Goal: Information Seeking & Learning: Check status

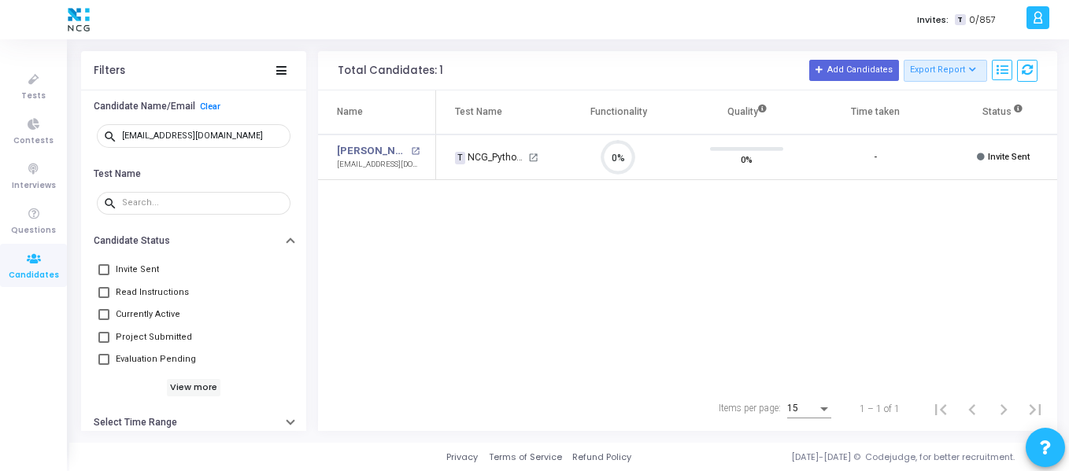
scroll to position [33, 40]
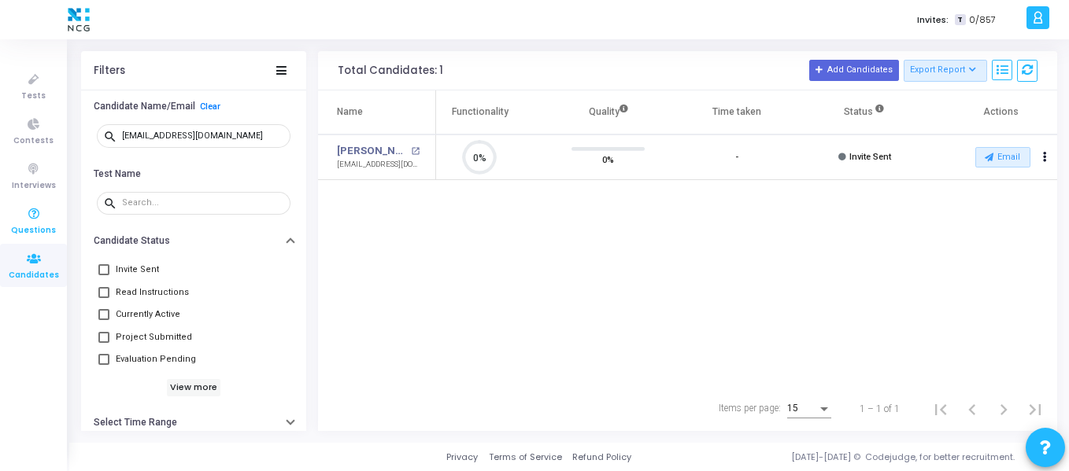
click at [31, 224] on span "Questions" at bounding box center [33, 230] width 45 height 13
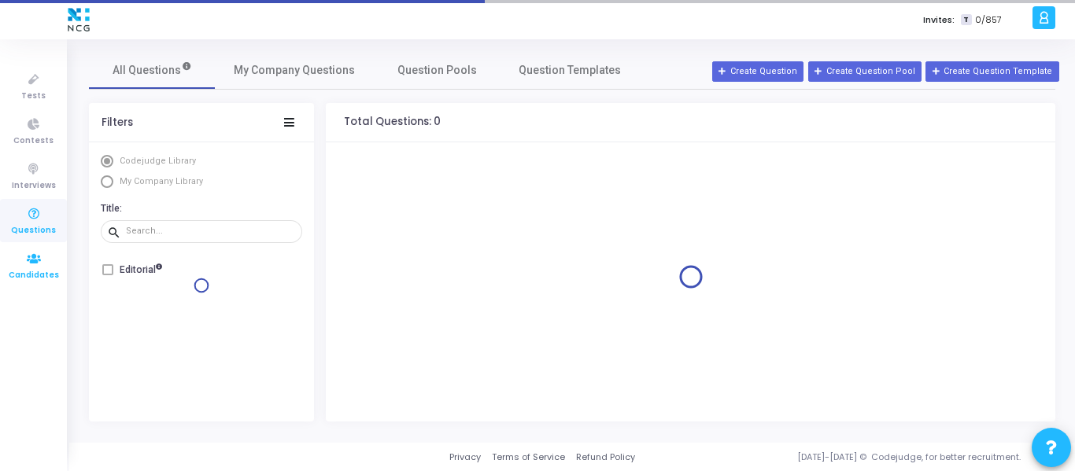
click at [30, 274] on span "Candidates" at bounding box center [34, 275] width 50 height 13
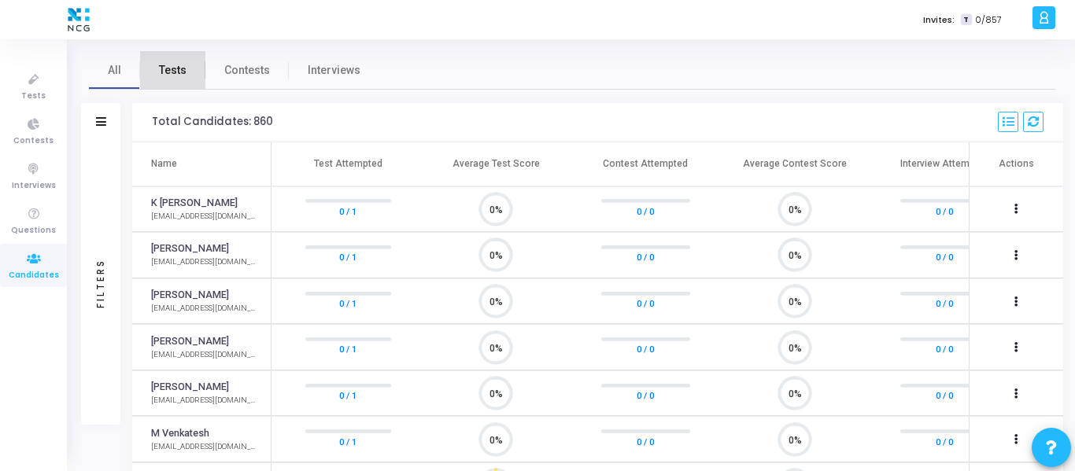
click at [171, 74] on span "Tests" at bounding box center [173, 70] width 28 height 17
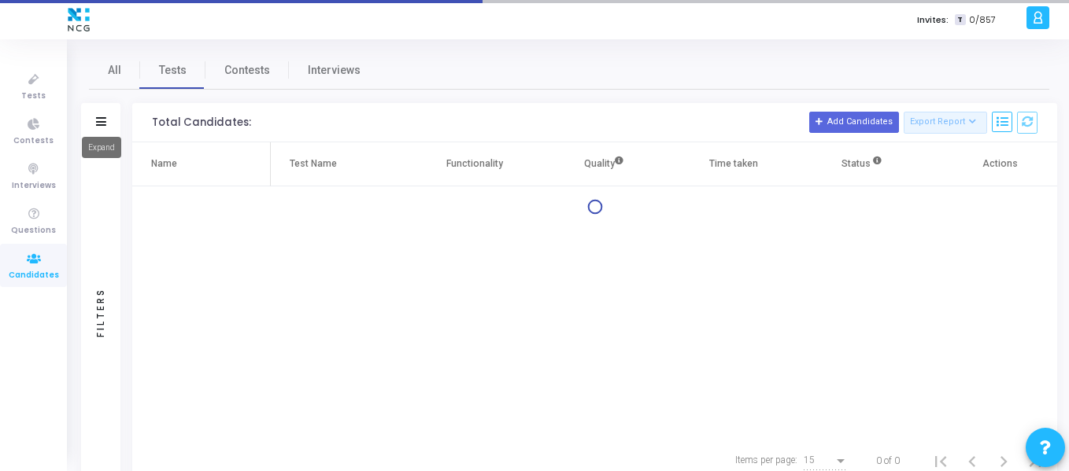
click at [102, 124] on icon at bounding box center [101, 121] width 10 height 9
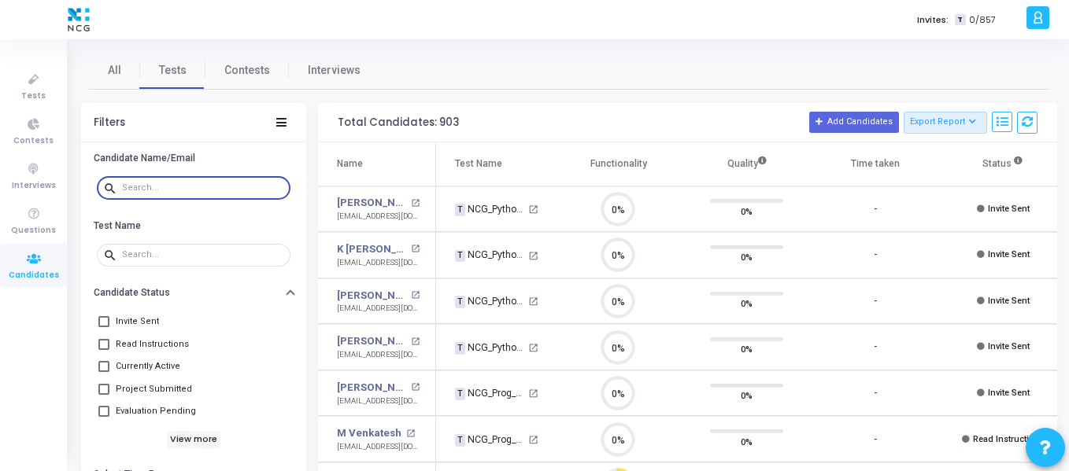
click at [159, 189] on input "text" at bounding box center [203, 187] width 162 height 9
paste input "[EMAIL_ADDRESS][DOMAIN_NAME]"
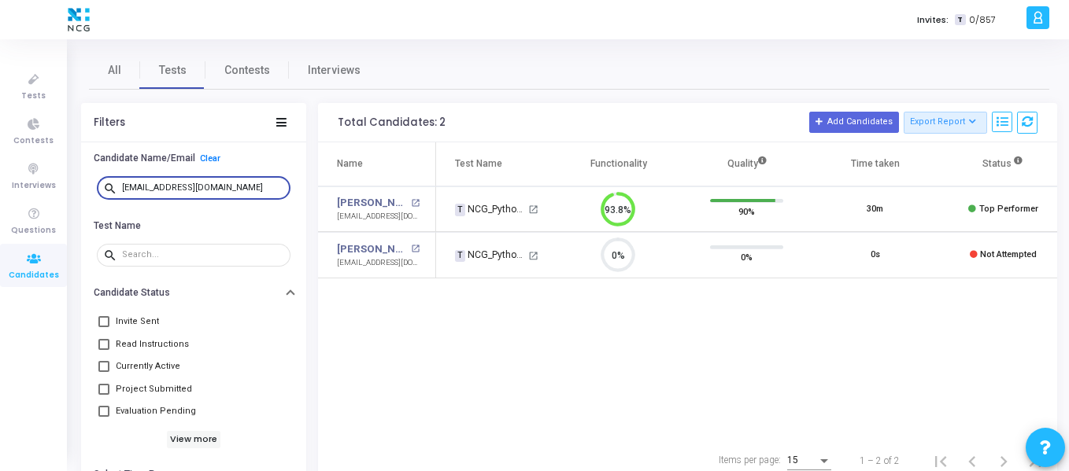
type input "[EMAIL_ADDRESS][DOMAIN_NAME]"
drag, startPoint x: 242, startPoint y: 186, endPoint x: 87, endPoint y: 200, distance: 156.4
click at [87, 200] on div "search [EMAIL_ADDRESS][DOMAIN_NAME]" at bounding box center [193, 188] width 225 height 35
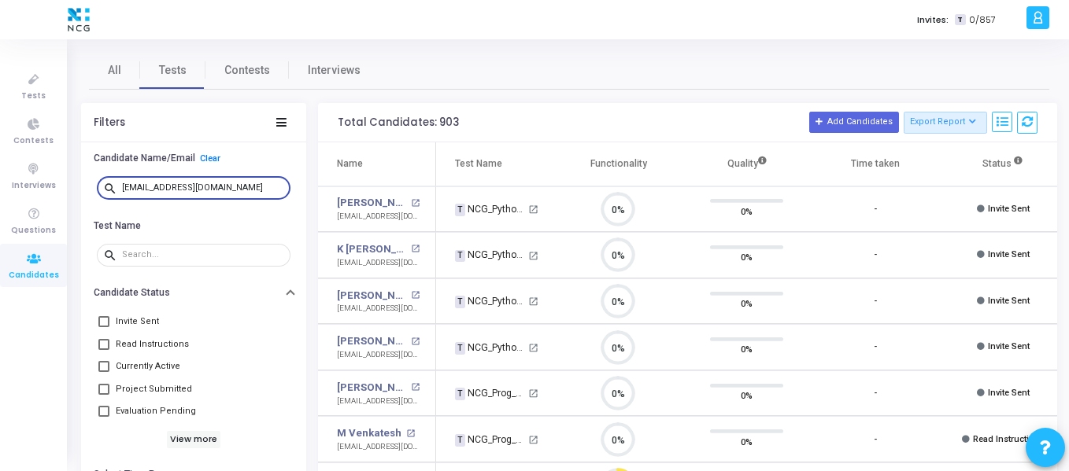
scroll to position [33, 40]
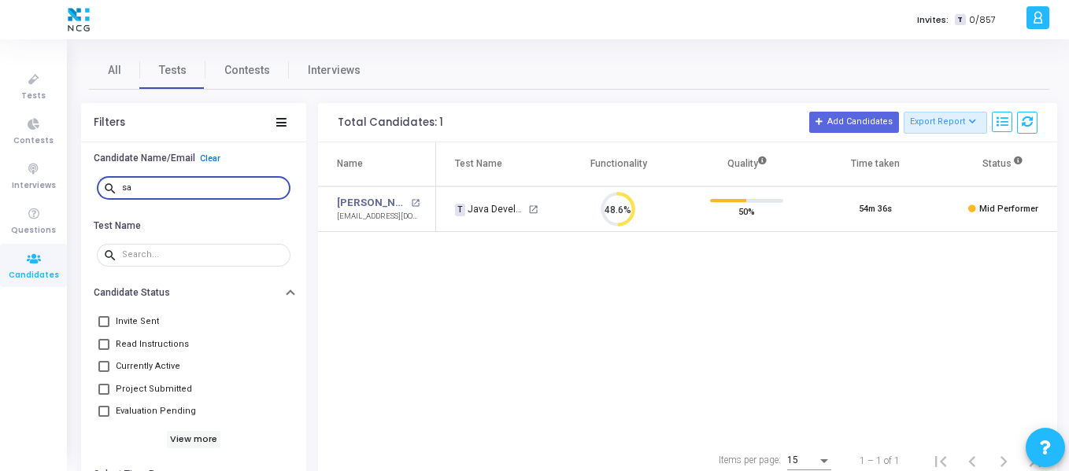
type input "s"
type input "[EMAIL_ADDRESS][DOMAIN_NAME]"
drag, startPoint x: 246, startPoint y: 185, endPoint x: 104, endPoint y: 185, distance: 142.4
click at [104, 185] on div "search [EMAIL_ADDRESS][DOMAIN_NAME]" at bounding box center [194, 187] width 194 height 25
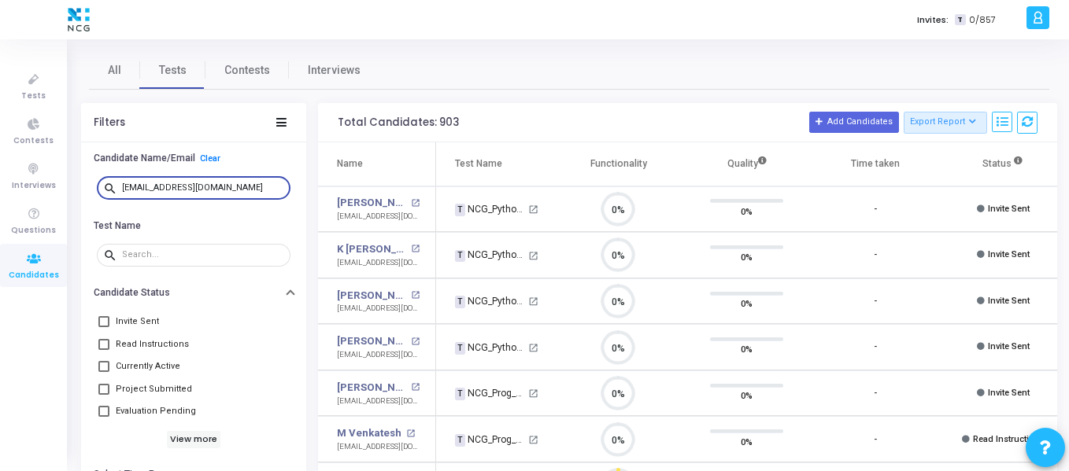
scroll to position [33, 40]
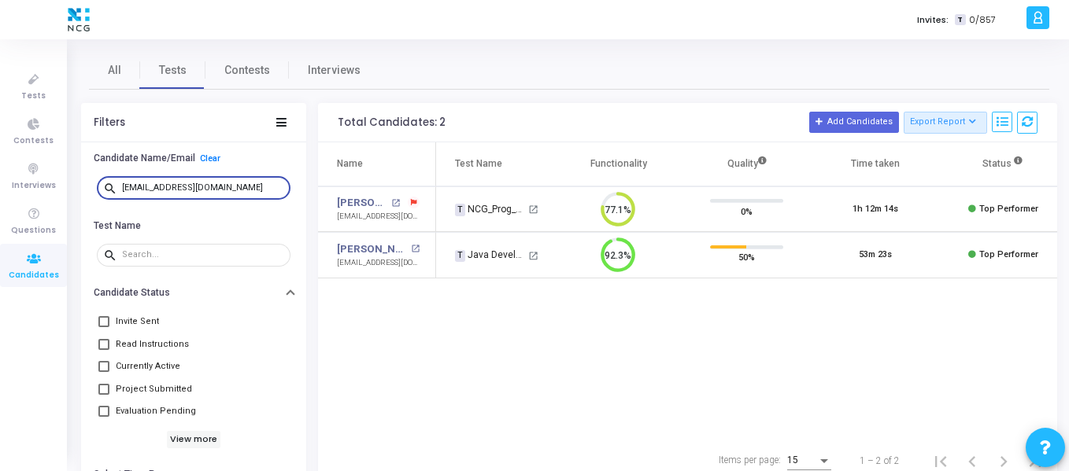
type input "[EMAIL_ADDRESS][DOMAIN_NAME]"
drag, startPoint x: 237, startPoint y: 185, endPoint x: 102, endPoint y: 180, distance: 134.6
click at [102, 180] on div "search [EMAIL_ADDRESS][DOMAIN_NAME]" at bounding box center [194, 187] width 194 height 25
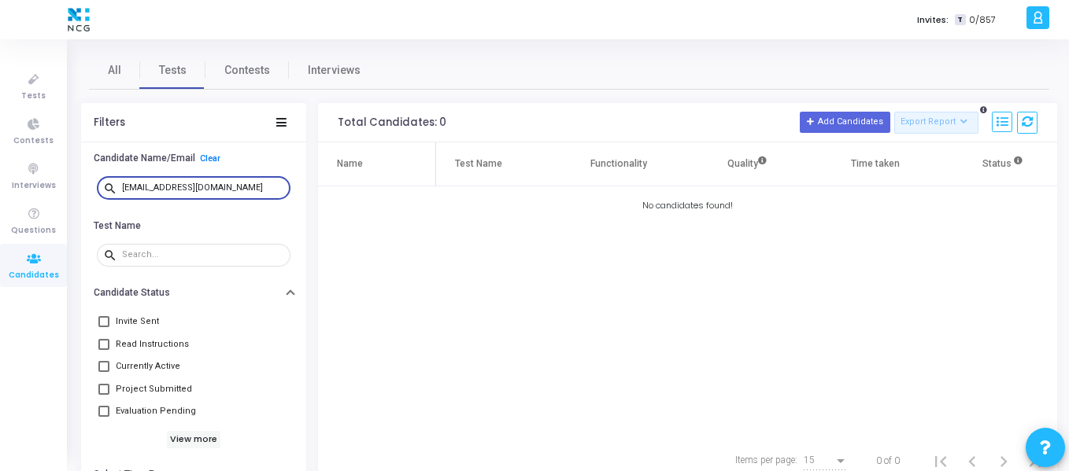
type input "[EMAIL_ADDRESS][DOMAIN_NAME]"
drag, startPoint x: 221, startPoint y: 185, endPoint x: 102, endPoint y: 184, distance: 118.8
click at [102, 184] on div "search [EMAIL_ADDRESS][DOMAIN_NAME]" at bounding box center [194, 187] width 194 height 25
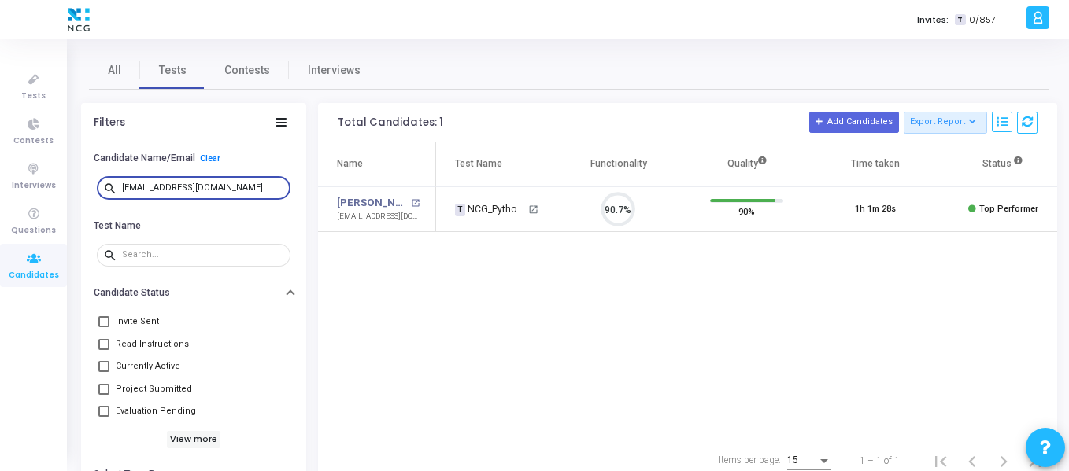
scroll to position [33, 40]
type input "[EMAIL_ADDRESS][DOMAIN_NAME]"
drag, startPoint x: 237, startPoint y: 184, endPoint x: 108, endPoint y: 187, distance: 129.1
click at [108, 187] on div "search [EMAIL_ADDRESS][DOMAIN_NAME]" at bounding box center [194, 187] width 194 height 25
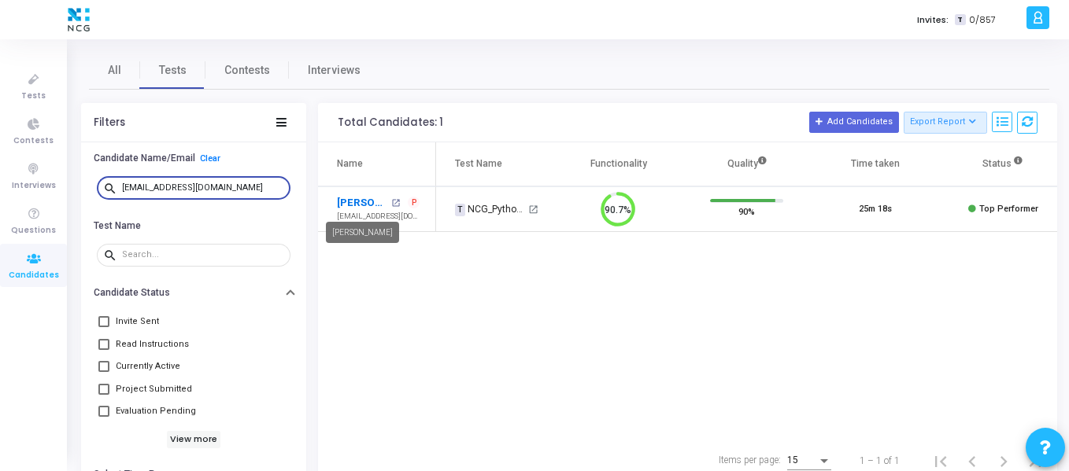
type input "[EMAIL_ADDRESS][DOMAIN_NAME]"
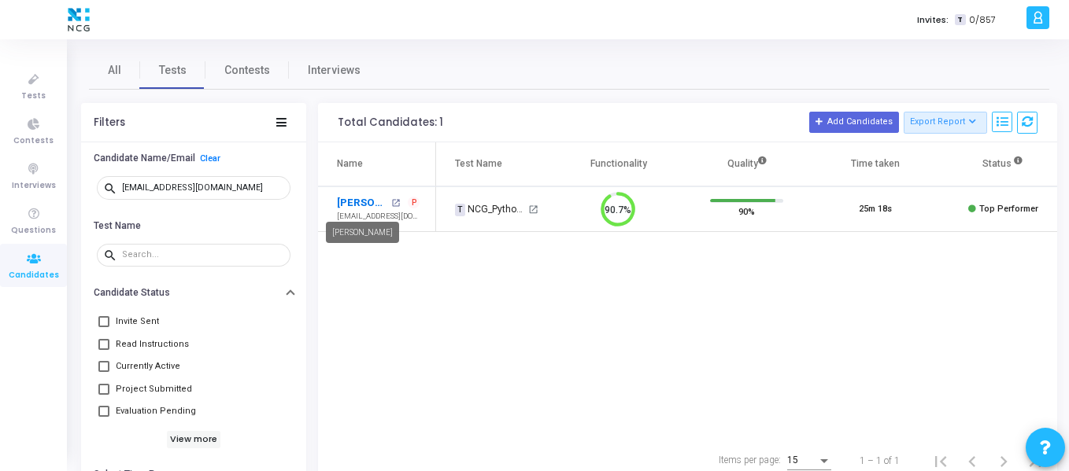
click at [354, 205] on link "[PERSON_NAME]" at bounding box center [362, 203] width 50 height 16
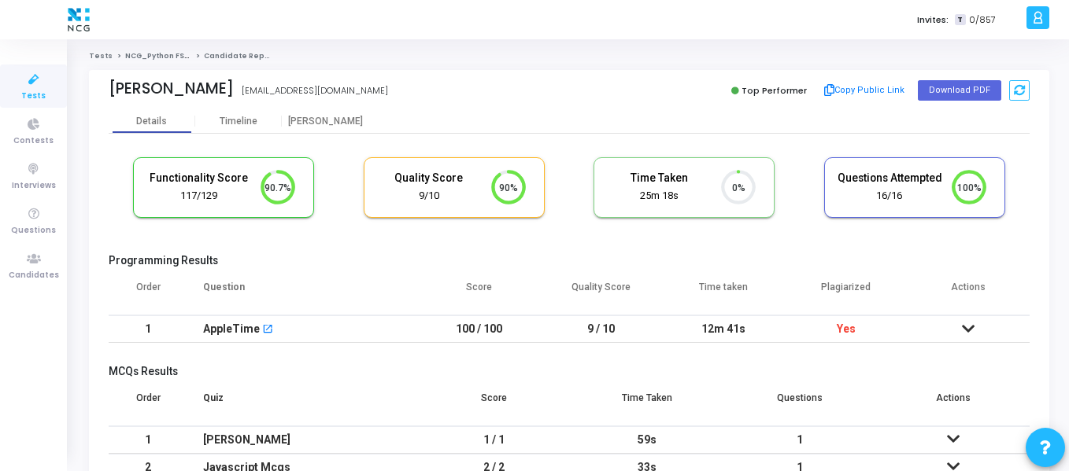
click at [511, 347] on div "Order Question Score Quality Score Time taken Plagiarized Actions 1 AppleTime o…" at bounding box center [569, 311] width 921 height 80
click at [32, 276] on span "Candidates" at bounding box center [34, 275] width 50 height 13
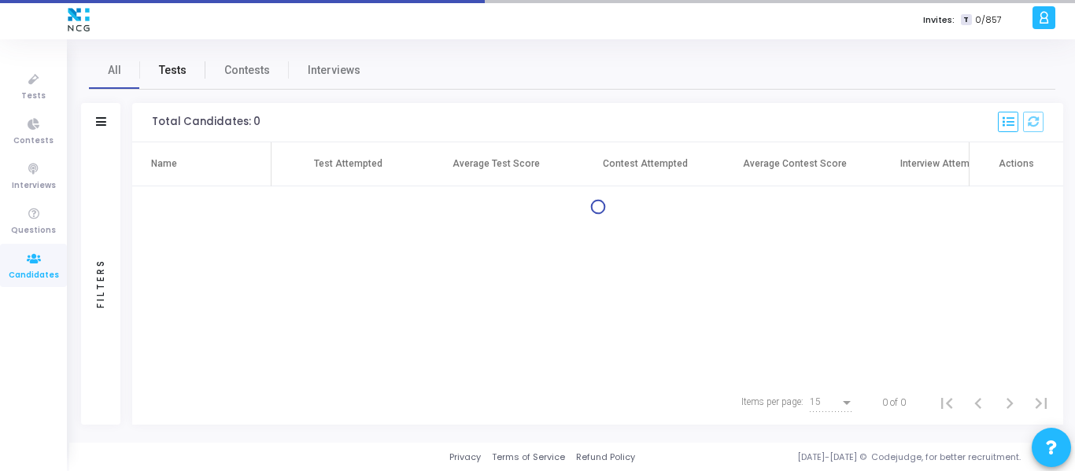
click at [183, 74] on span "Tests" at bounding box center [173, 70] width 28 height 17
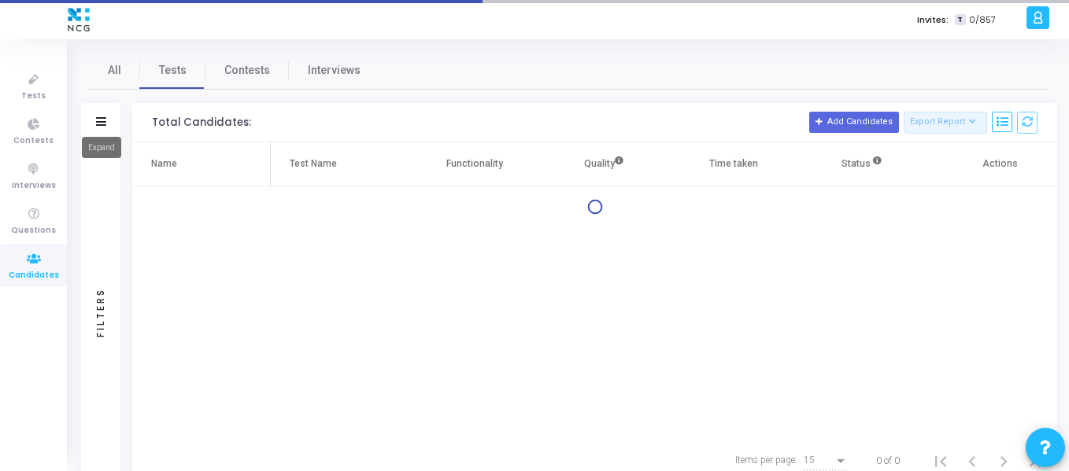
click at [102, 117] on icon at bounding box center [101, 121] width 10 height 9
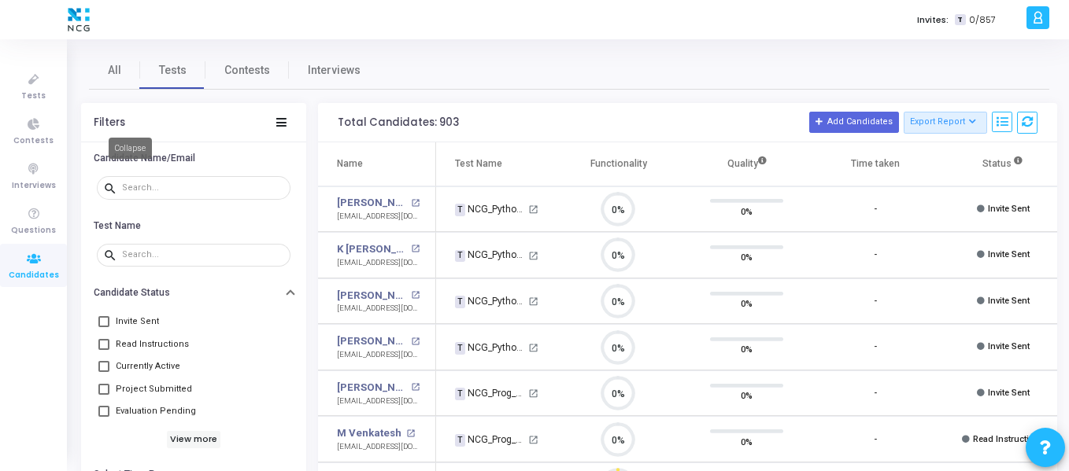
scroll to position [33, 40]
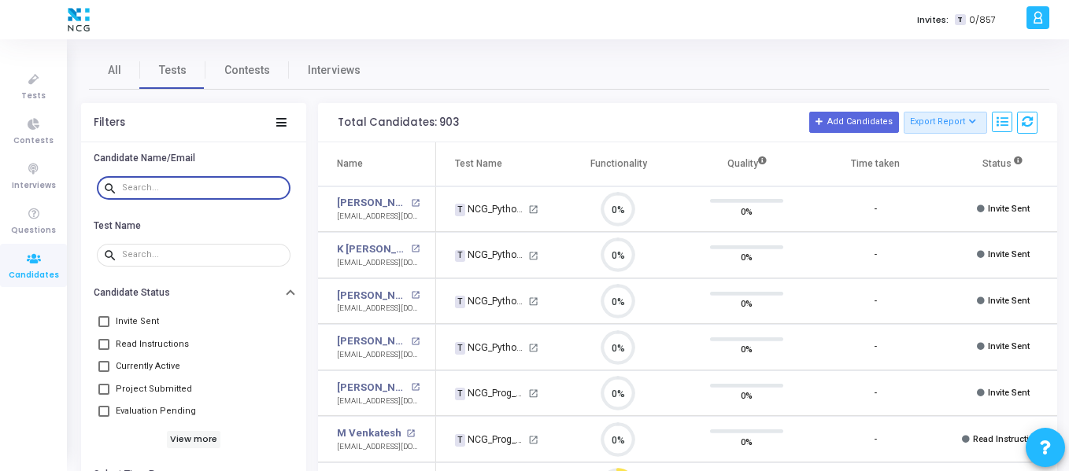
click at [179, 190] on input "text" at bounding box center [203, 187] width 162 height 9
paste input "[EMAIL_ADDRESS][DOMAIN_NAME]"
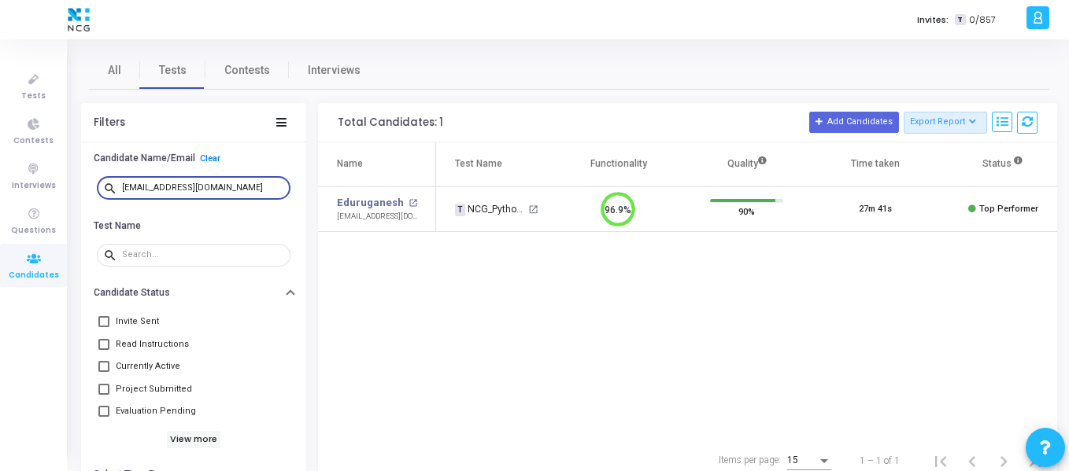
type input "[EMAIL_ADDRESS][DOMAIN_NAME]"
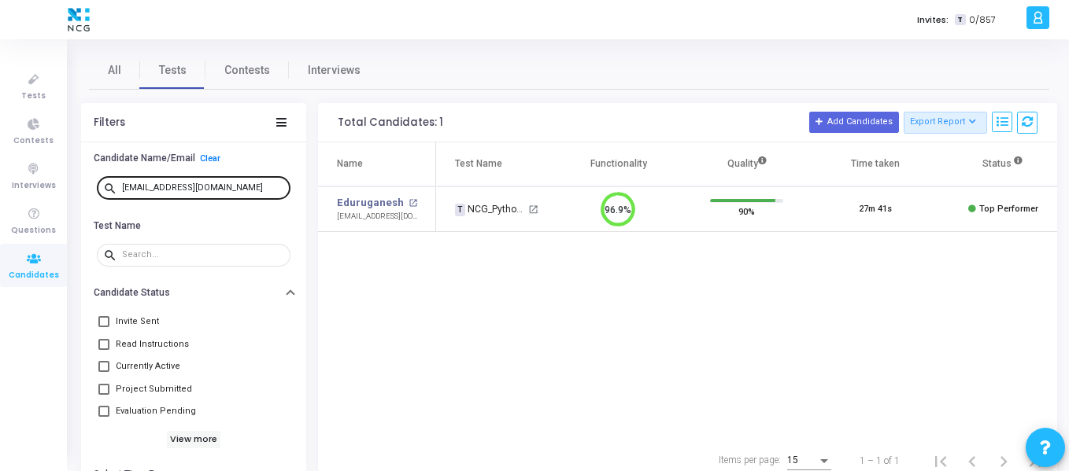
drag, startPoint x: 240, startPoint y: 181, endPoint x: 127, endPoint y: 192, distance: 113.1
click at [127, 192] on div "[EMAIL_ADDRESS][DOMAIN_NAME]" at bounding box center [203, 187] width 162 height 25
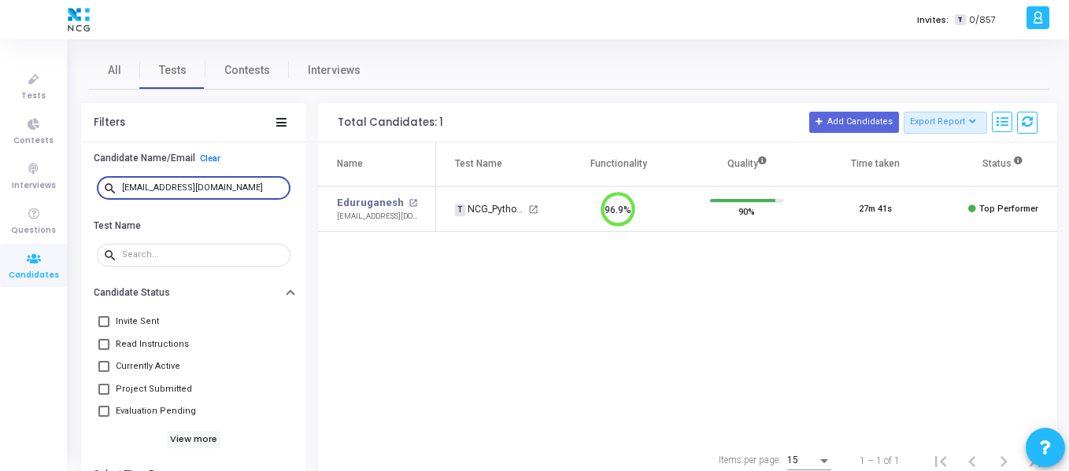
drag, startPoint x: 242, startPoint y: 186, endPoint x: 117, endPoint y: 184, distance: 124.3
click at [117, 184] on div "search [EMAIL_ADDRESS][DOMAIN_NAME]" at bounding box center [194, 187] width 194 height 25
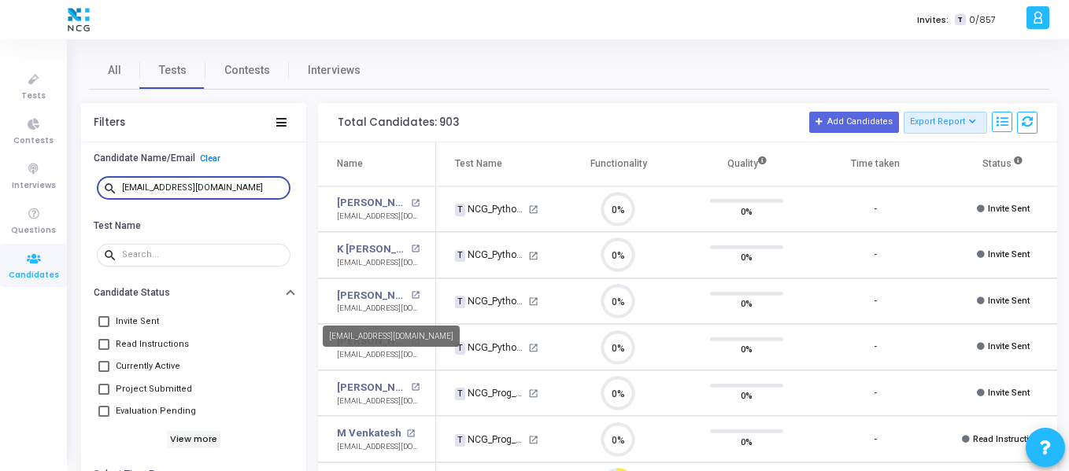
scroll to position [33, 40]
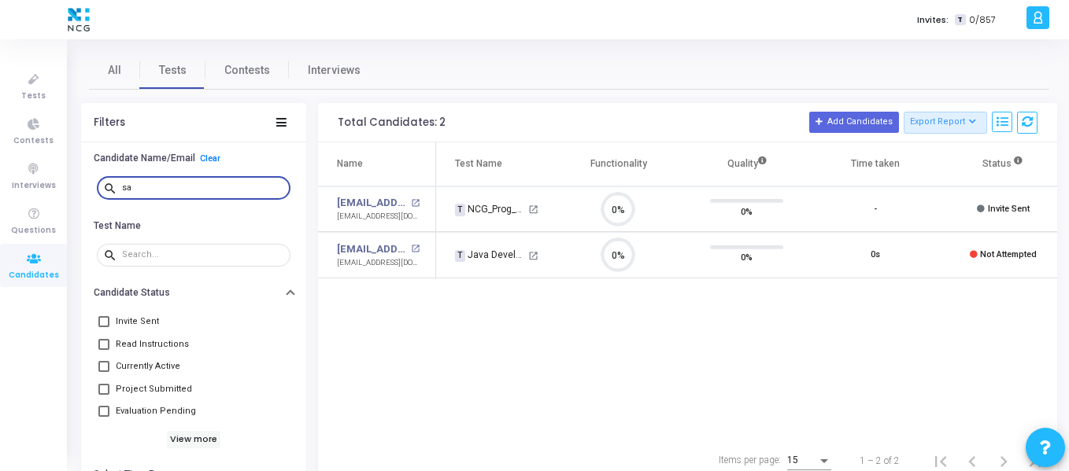
type input "s"
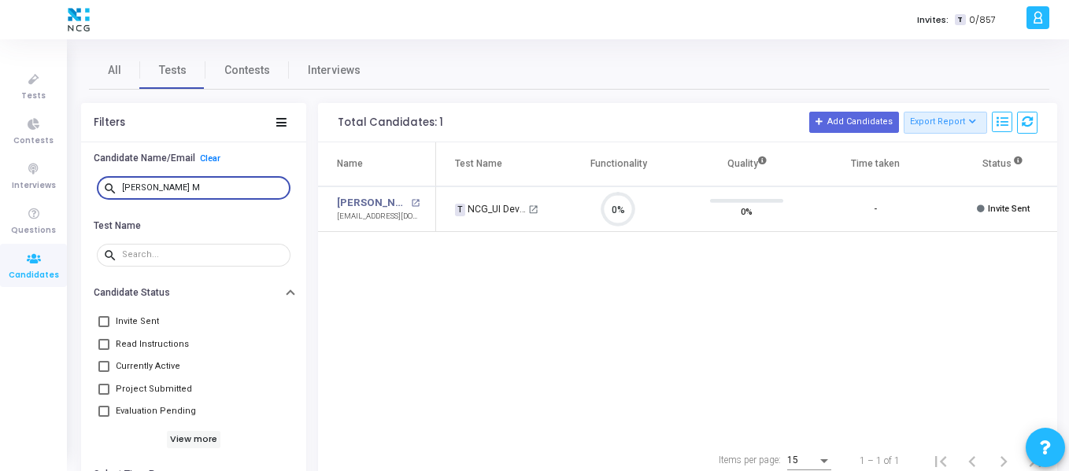
scroll to position [33, 40]
type input "[PERSON_NAME] M"
drag, startPoint x: 172, startPoint y: 188, endPoint x: 120, endPoint y: 189, distance: 51.2
click at [120, 189] on div "search [PERSON_NAME] M" at bounding box center [194, 187] width 194 height 25
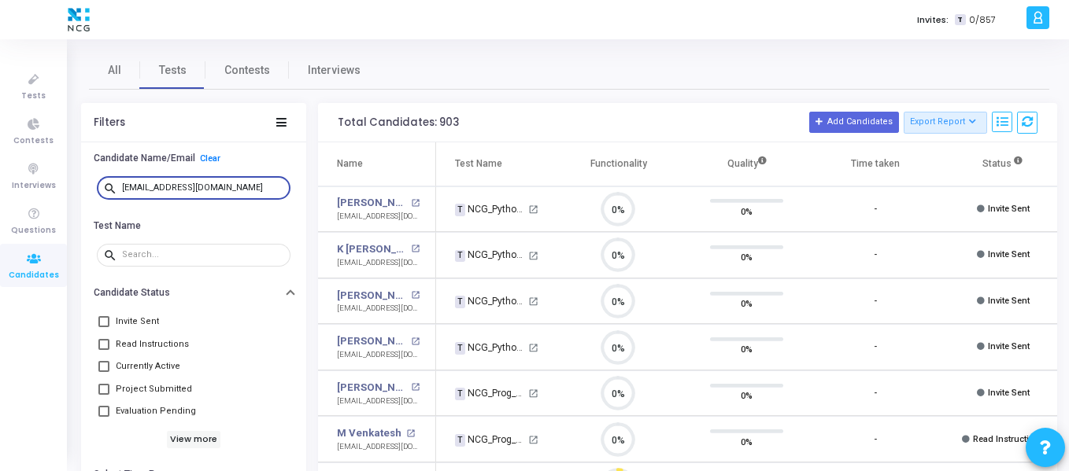
scroll to position [33, 40]
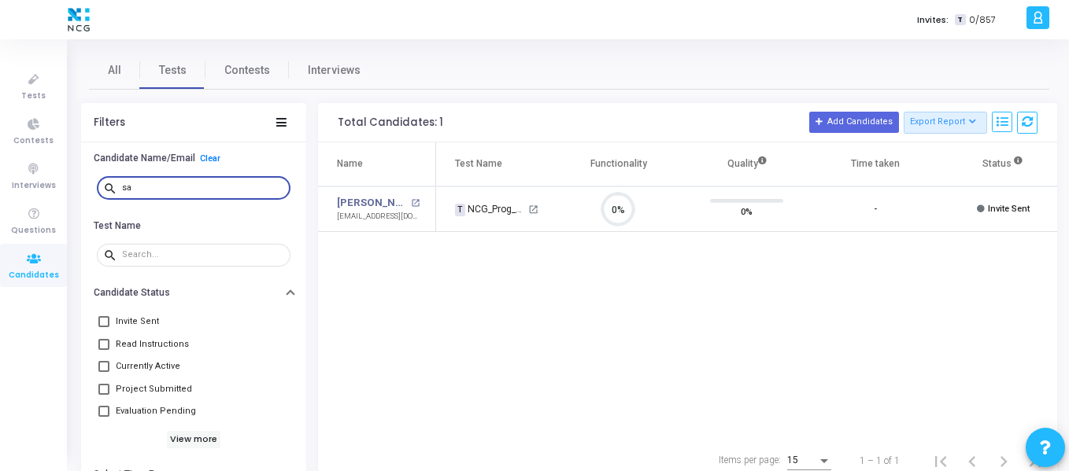
type input "s"
type input "[EMAIL_ADDRESS][DOMAIN_NAME]"
